Goal: Task Accomplishment & Management: Use online tool/utility

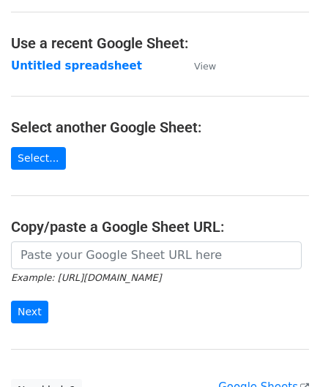
scroll to position [73, 0]
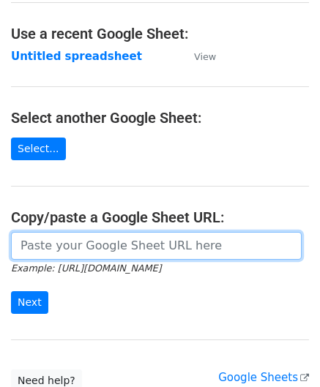
click at [69, 243] on input "url" at bounding box center [156, 246] width 290 height 28
paste input "[URL][DOMAIN_NAME]"
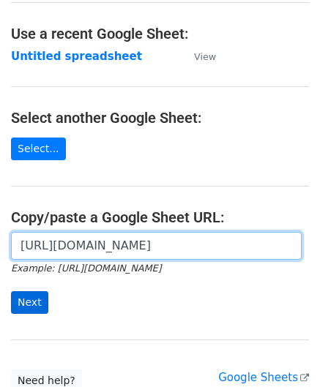
type input "[URL][DOMAIN_NAME]"
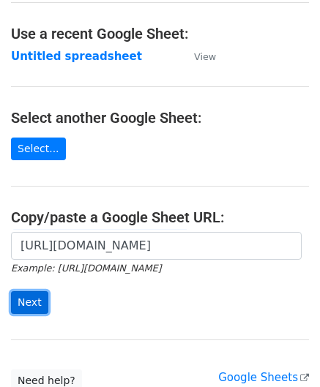
click at [34, 296] on input "Next" at bounding box center [29, 302] width 37 height 23
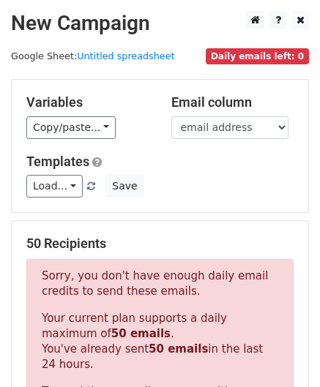
scroll to position [494, 0]
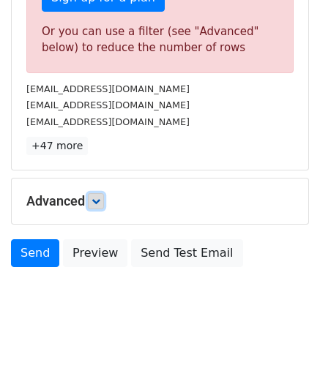
click at [97, 197] on icon at bounding box center [95, 201] width 9 height 9
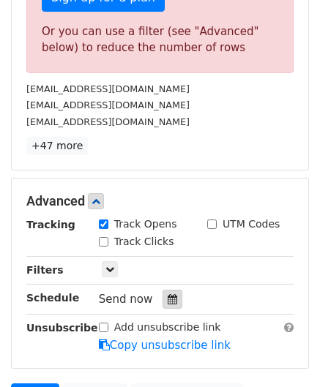
click at [167, 294] on icon at bounding box center [172, 299] width 10 height 10
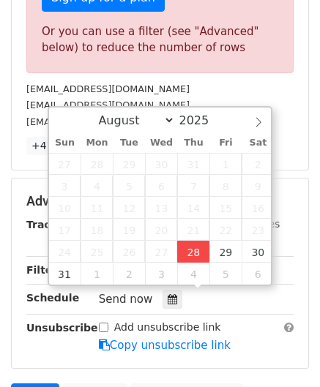
type input "[DATE] 12:00"
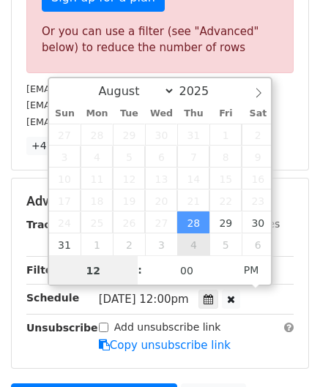
paste input "8"
type input "8"
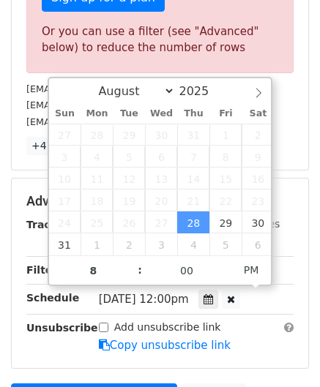
type input "[DATE] 20:00"
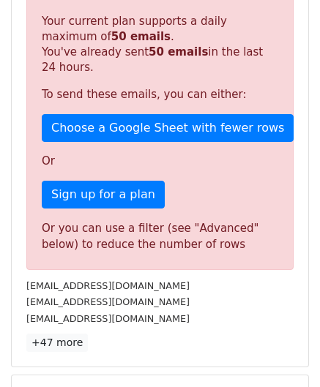
scroll to position [670, 0]
